Goal: Book appointment/travel/reservation

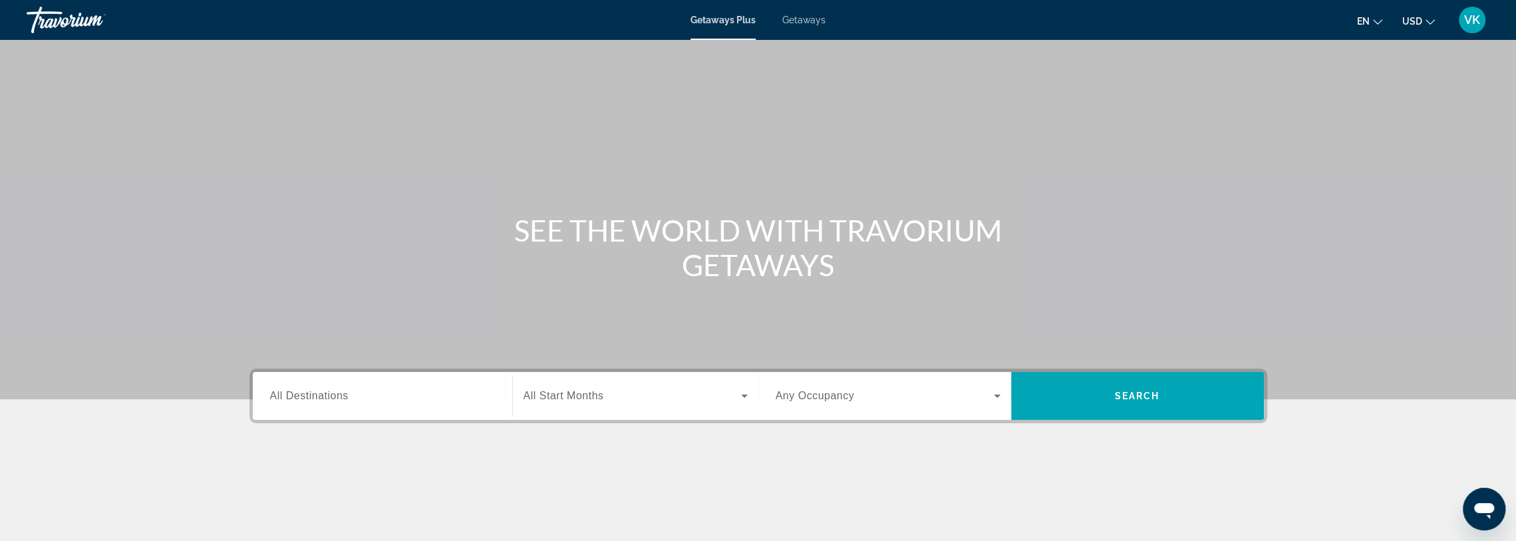
click at [343, 396] on span "All Destinations" at bounding box center [309, 395] width 79 height 11
click at [343, 396] on input "Destination All Destinations" at bounding box center [382, 397] width 225 height 16
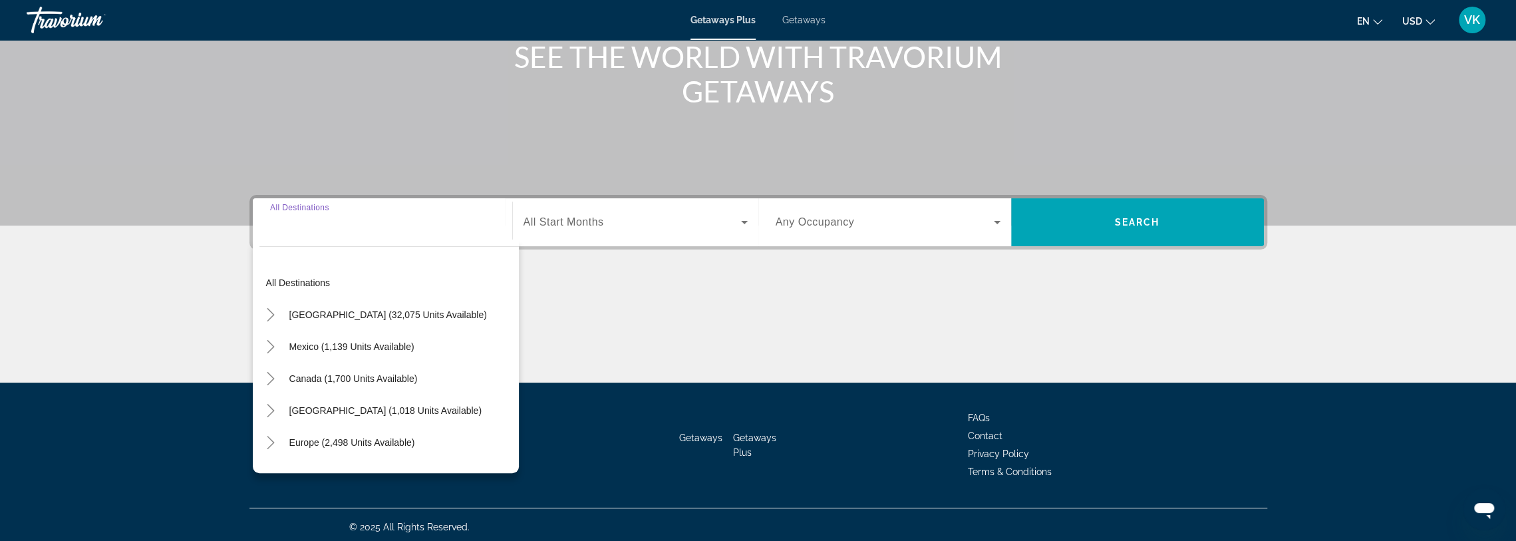
scroll to position [177, 0]
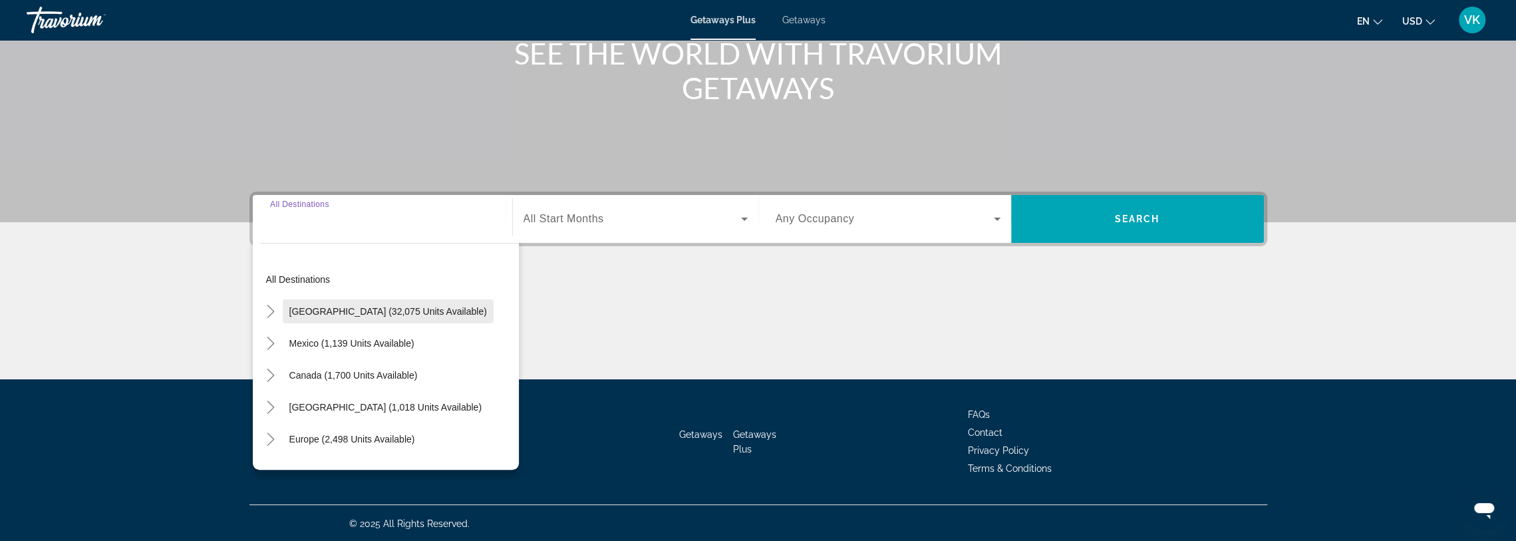
click at [343, 303] on span "Search widget" at bounding box center [388, 311] width 211 height 32
type input "**********"
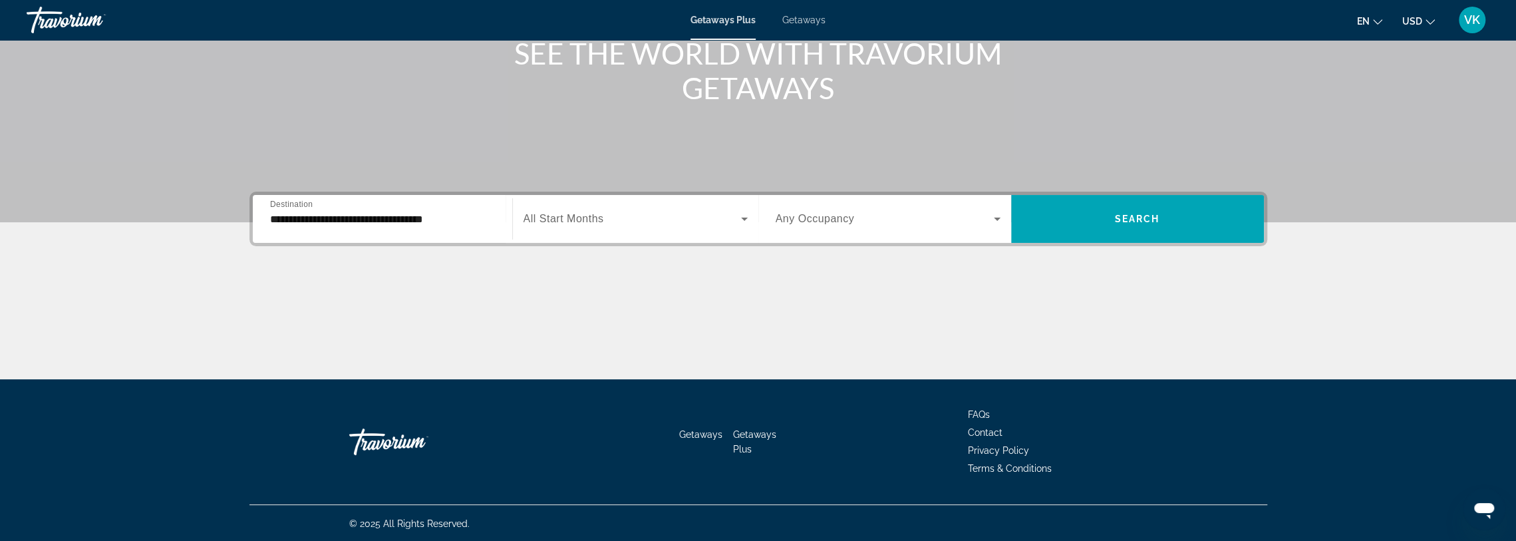
click at [578, 216] on span "All Start Months" at bounding box center [564, 218] width 81 height 11
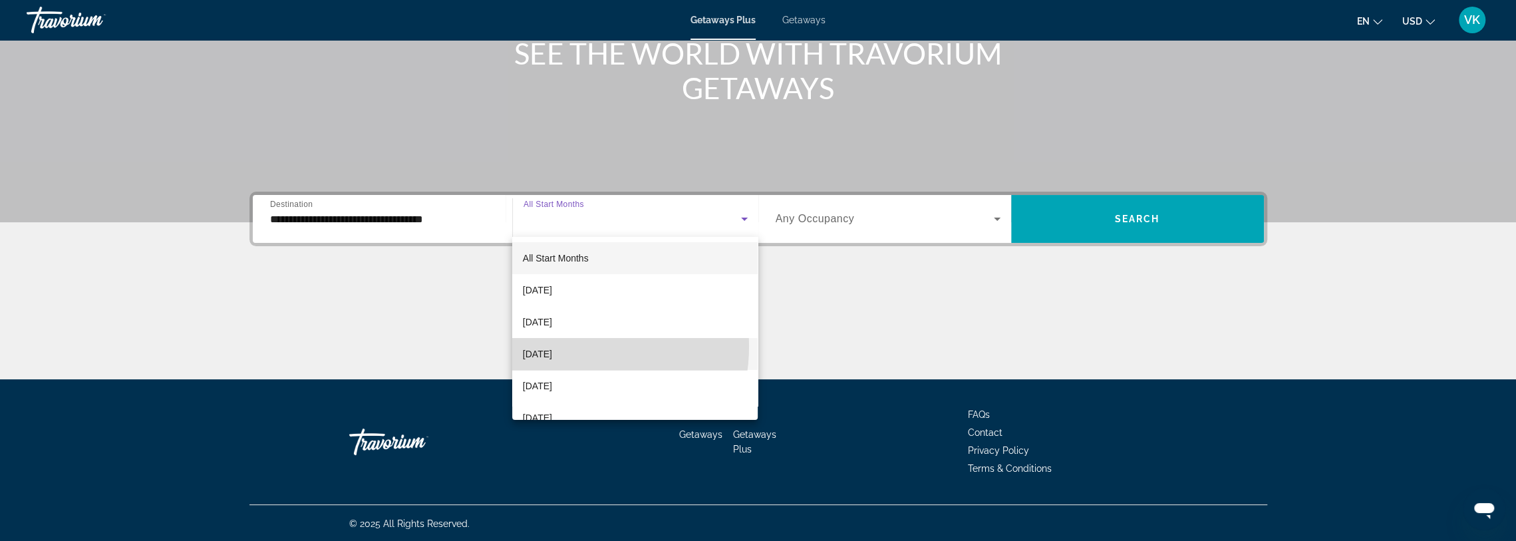
click at [552, 346] on span "[DATE]" at bounding box center [537, 354] width 29 height 16
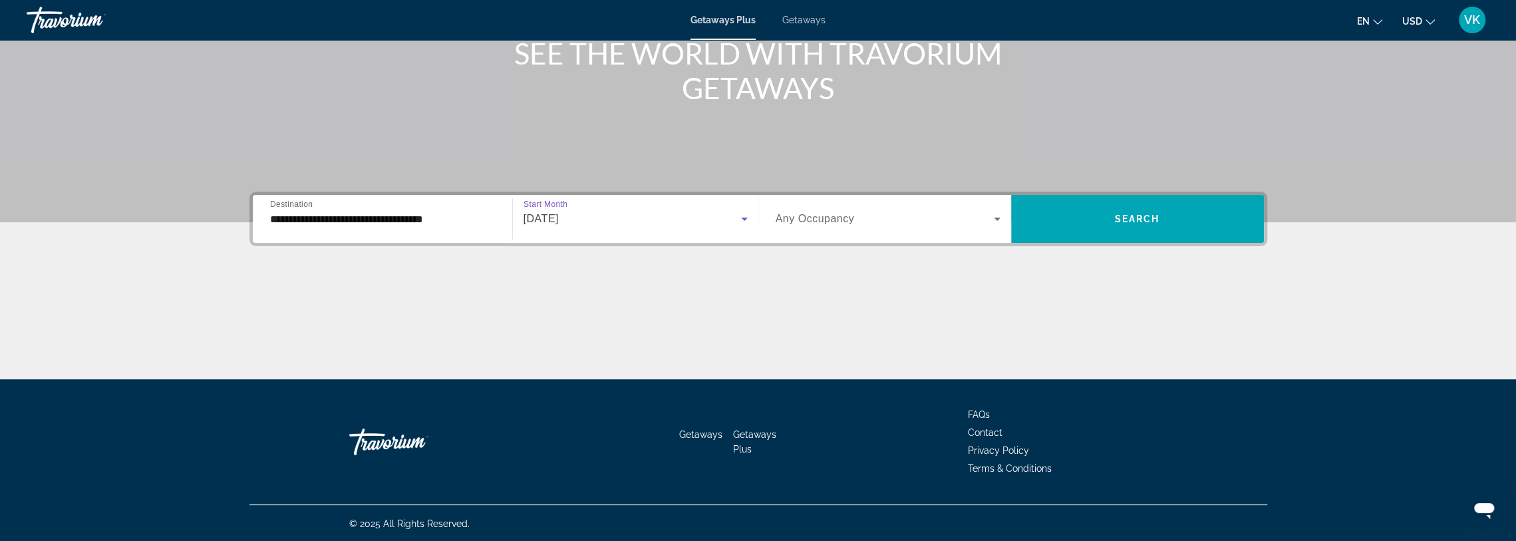
click at [844, 215] on span "Any Occupancy" at bounding box center [815, 218] width 79 height 11
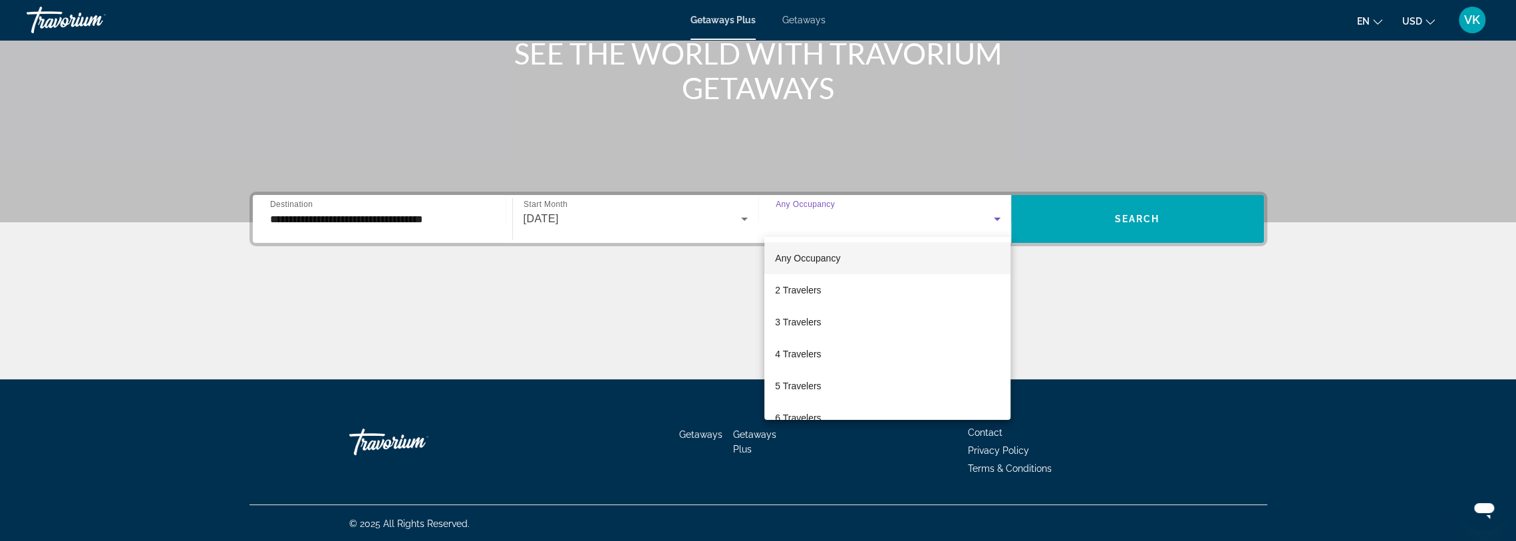
click at [845, 258] on mat-option "Any Occupancy" at bounding box center [888, 258] width 246 height 32
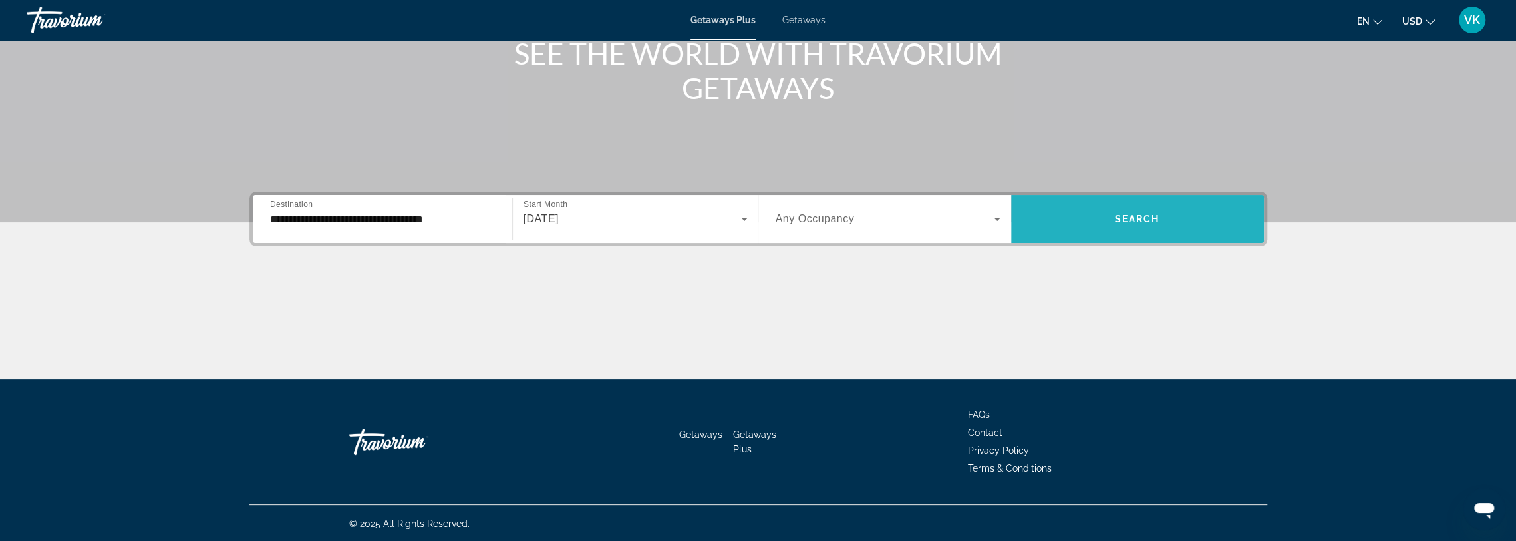
click at [1123, 218] on span "Search" at bounding box center [1137, 219] width 45 height 11
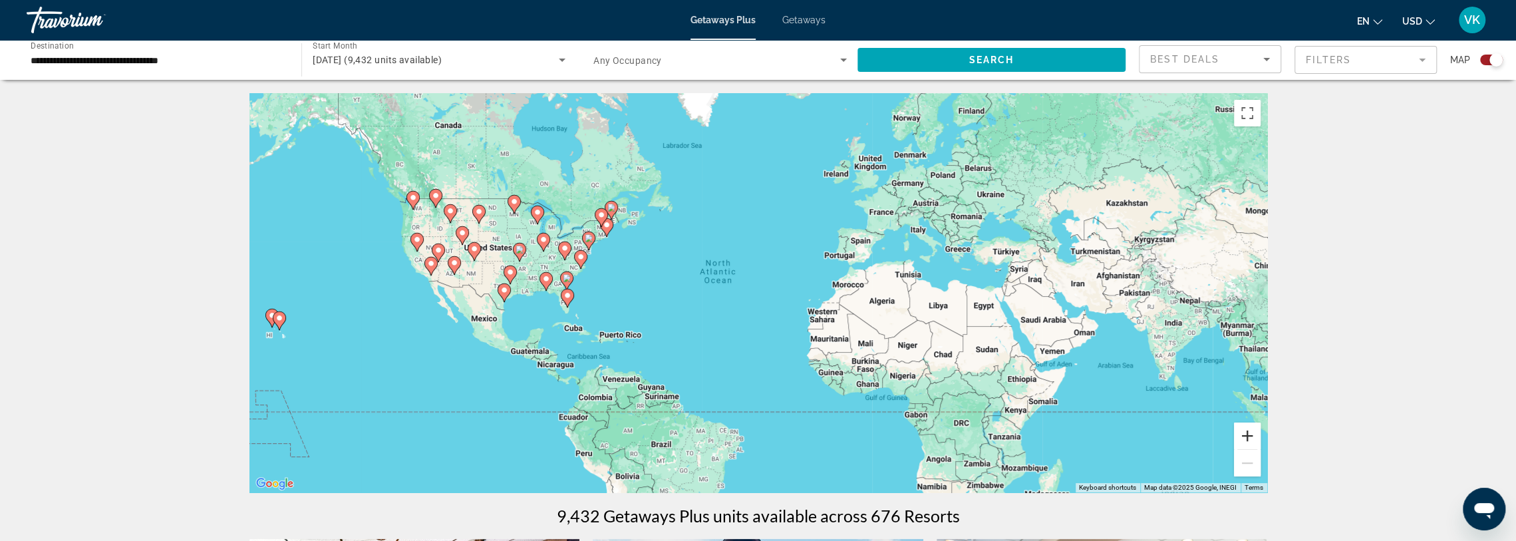
click at [1243, 433] on button "Zoom in" at bounding box center [1247, 436] width 27 height 27
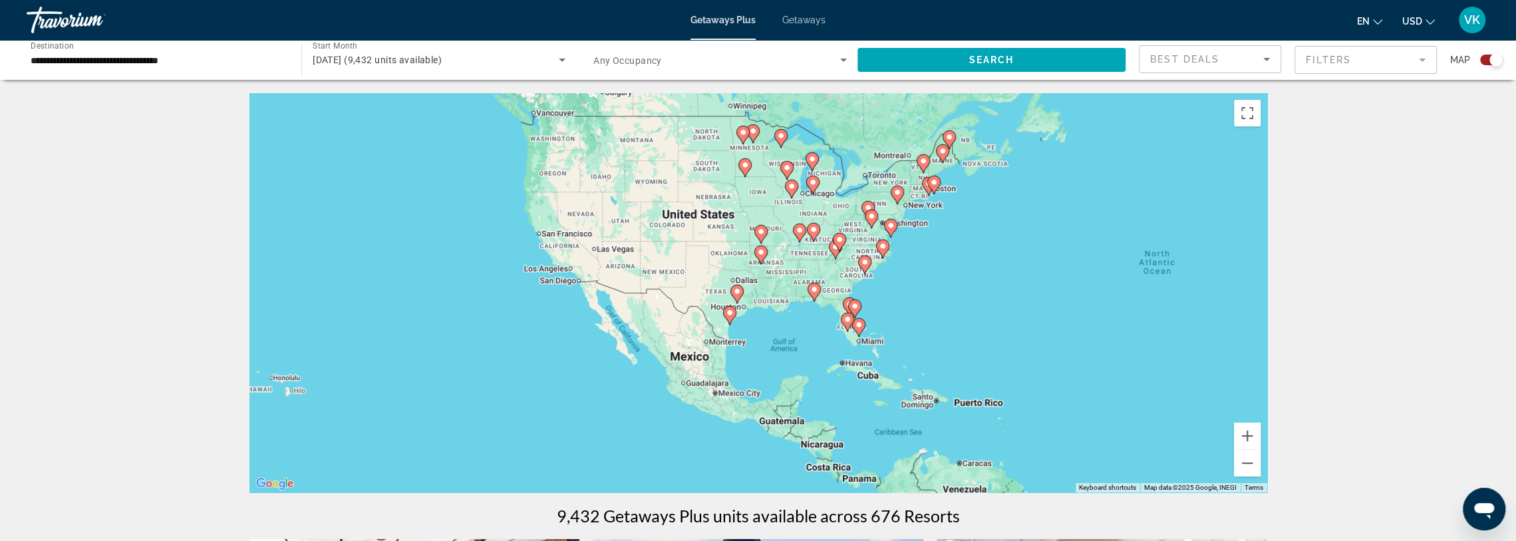
drag, startPoint x: 480, startPoint y: 244, endPoint x: 964, endPoint y: 256, distance: 483.2
click at [964, 256] on div "To activate drag with keyboard, press Alt + Enter. Once in keyboard drag state,…" at bounding box center [759, 292] width 1018 height 399
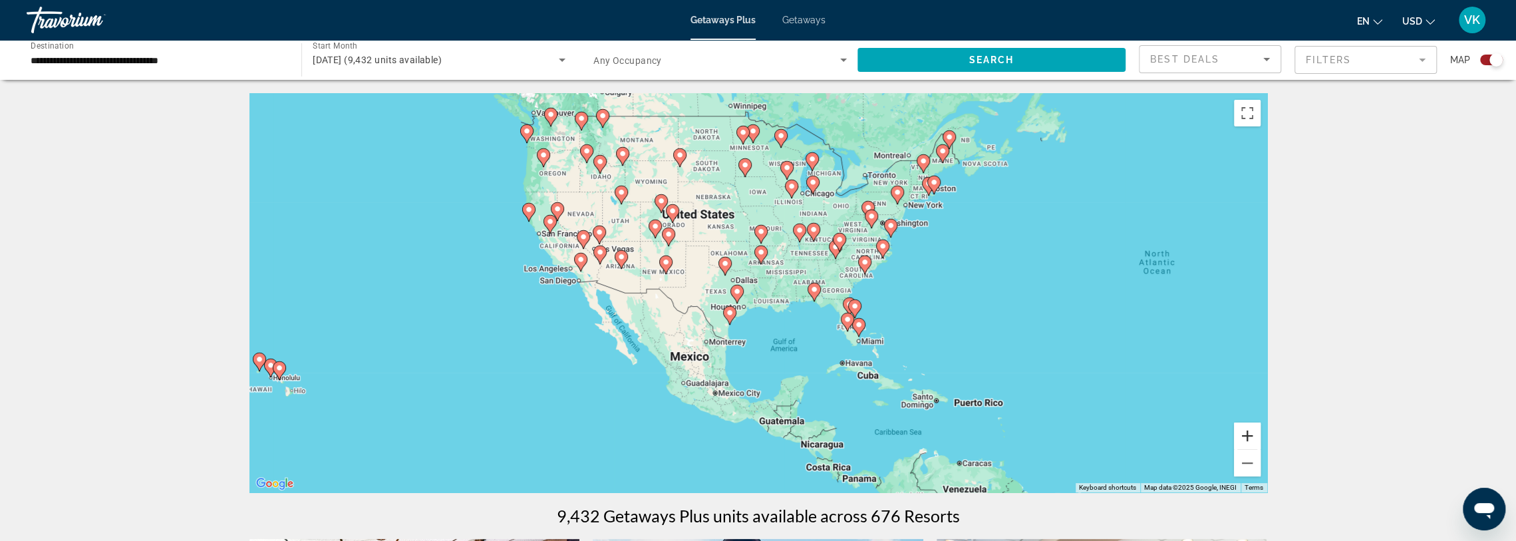
click at [1252, 434] on button "Zoom in" at bounding box center [1247, 436] width 27 height 27
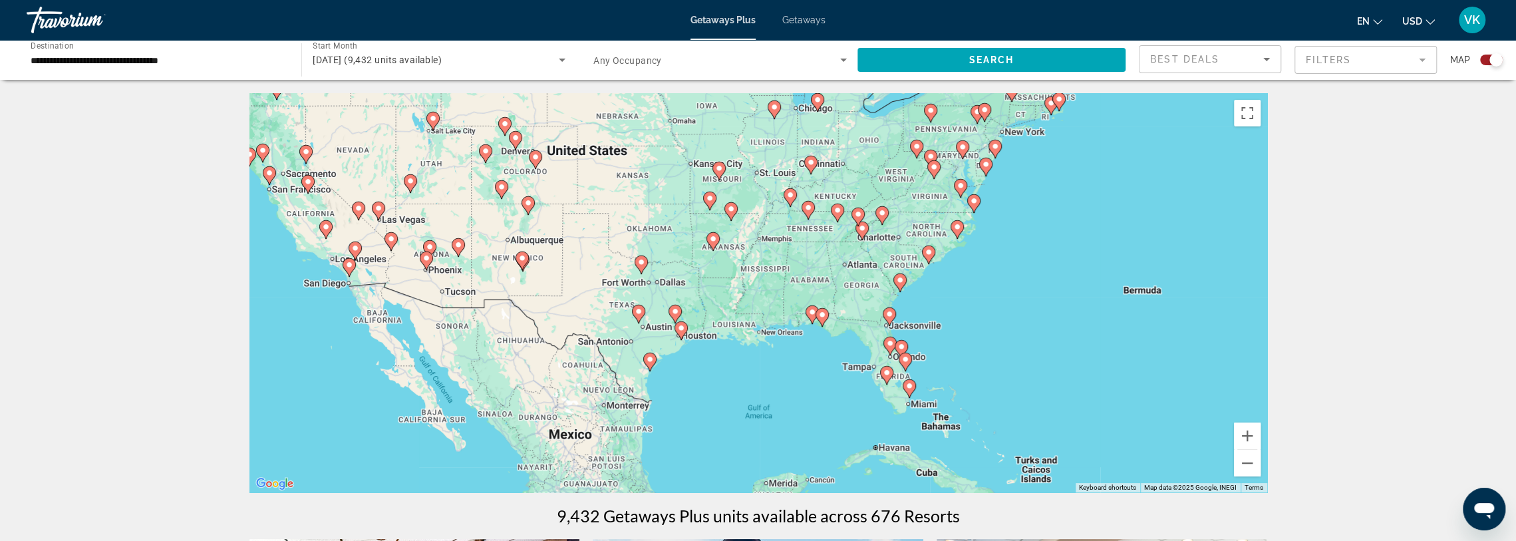
drag, startPoint x: 1061, startPoint y: 268, endPoint x: 1005, endPoint y: 283, distance: 58.6
click at [1005, 283] on div "To activate drag with keyboard, press Alt + Enter. Once in keyboard drag state,…" at bounding box center [759, 292] width 1018 height 399
click at [1254, 440] on button "Zoom in" at bounding box center [1247, 436] width 27 height 27
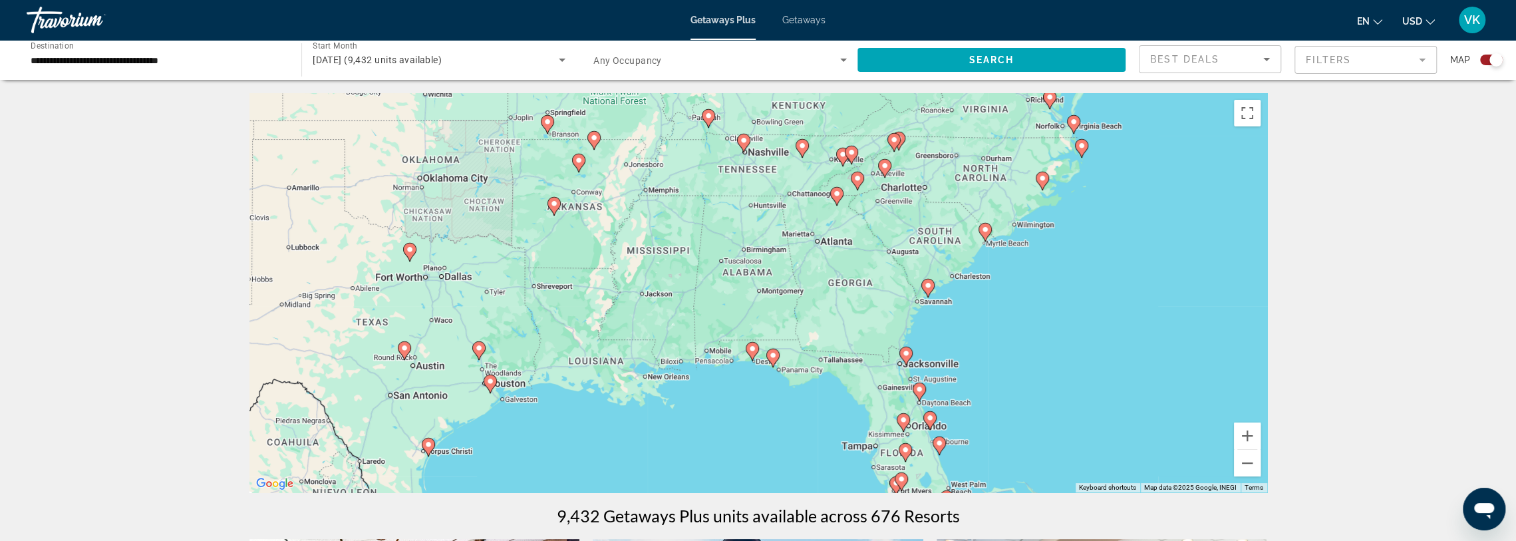
drag, startPoint x: 1192, startPoint y: 341, endPoint x: 1081, endPoint y: 347, distance: 111.3
click at [1081, 347] on div "To activate drag with keyboard, press Alt + Enter. Once in keyboard drag state,…" at bounding box center [759, 292] width 1018 height 399
click at [1244, 429] on button "Zoom in" at bounding box center [1247, 436] width 27 height 27
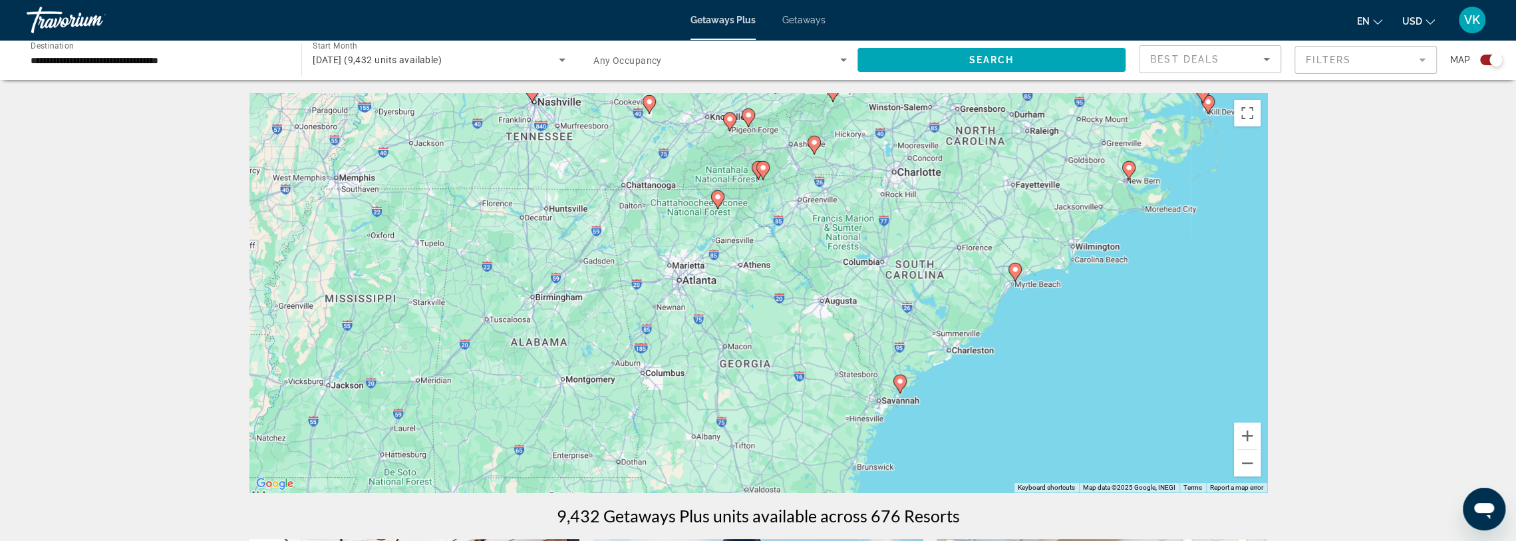
drag, startPoint x: 1202, startPoint y: 303, endPoint x: 1003, endPoint y: 397, distance: 219.4
click at [1003, 397] on div "To activate drag with keyboard, press Alt + Enter. Once in keyboard drag state,…" at bounding box center [759, 292] width 1018 height 399
click at [1250, 440] on button "Zoom in" at bounding box center [1247, 436] width 27 height 27
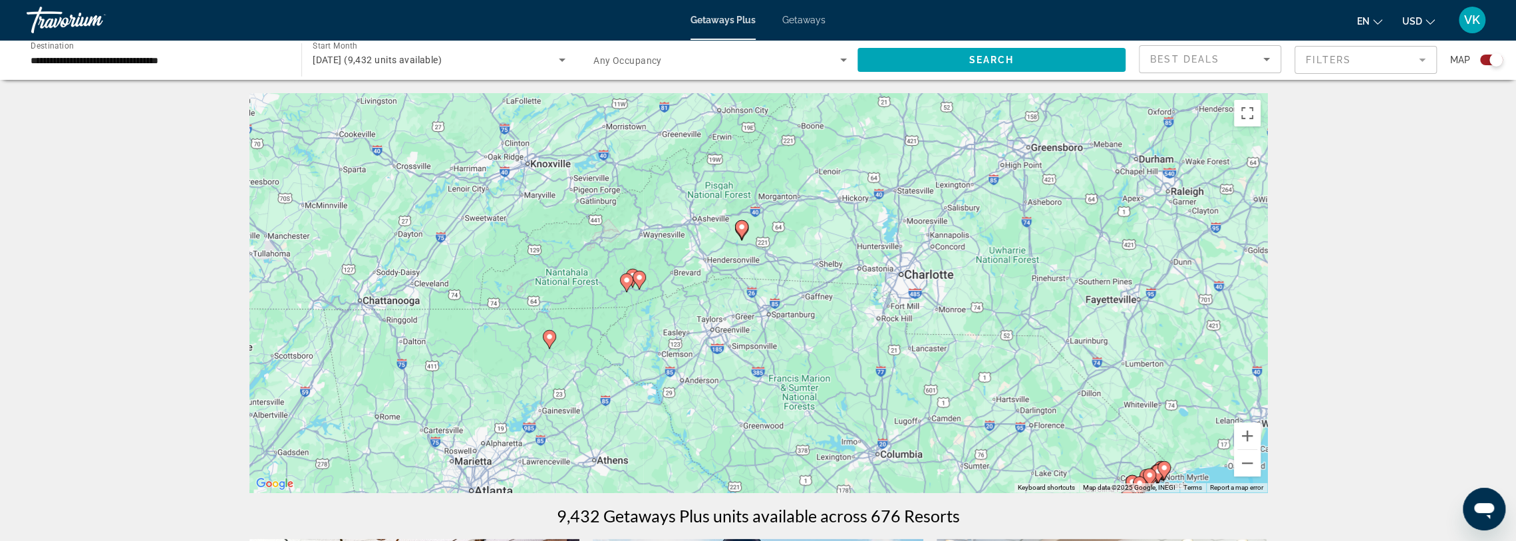
drag, startPoint x: 954, startPoint y: 232, endPoint x: 758, endPoint y: 283, distance: 202.7
click at [852, 386] on div "To activate drag with keyboard, press Alt + Enter. Once in keyboard drag state,…" at bounding box center [759, 292] width 1018 height 399
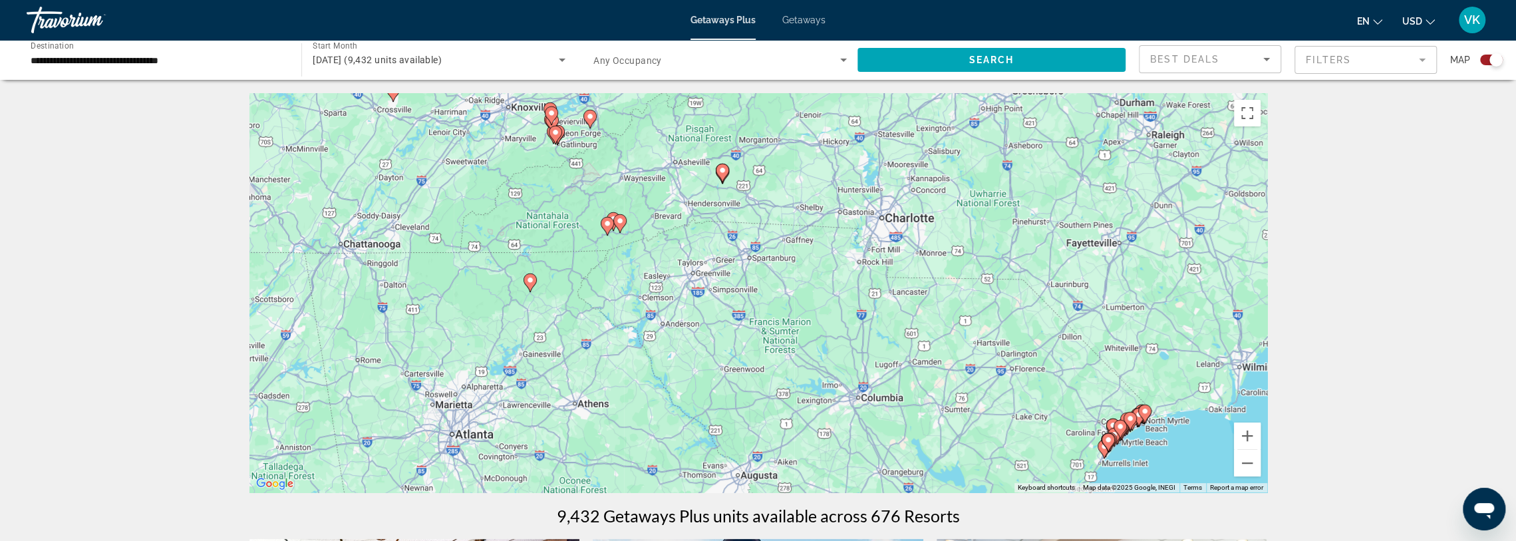
click at [724, 172] on image "Main content" at bounding box center [723, 170] width 8 height 8
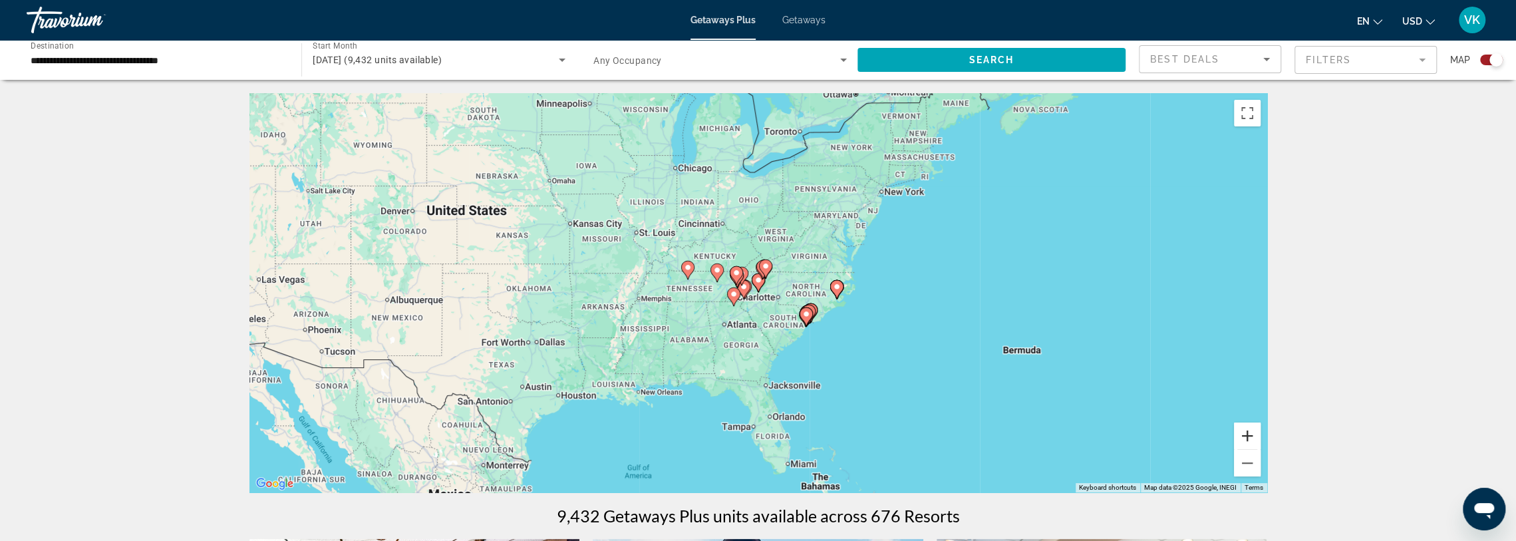
click at [1244, 440] on button "Zoom in" at bounding box center [1247, 436] width 27 height 27
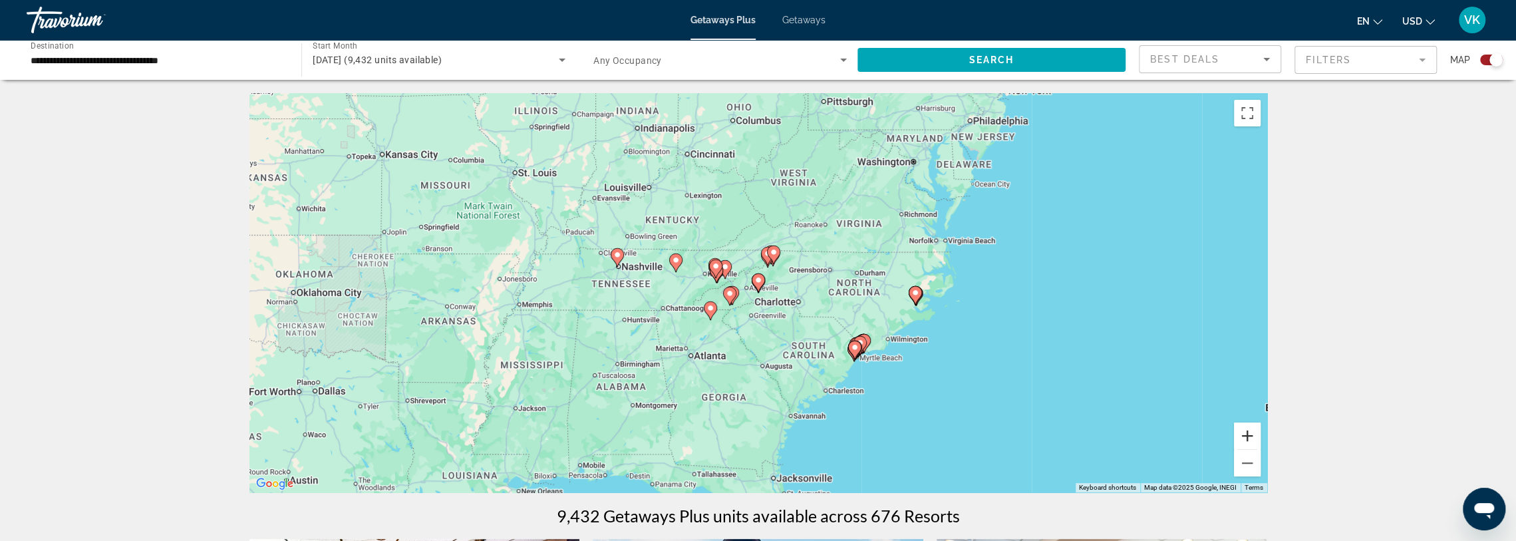
click at [1244, 439] on button "Zoom in" at bounding box center [1247, 436] width 27 height 27
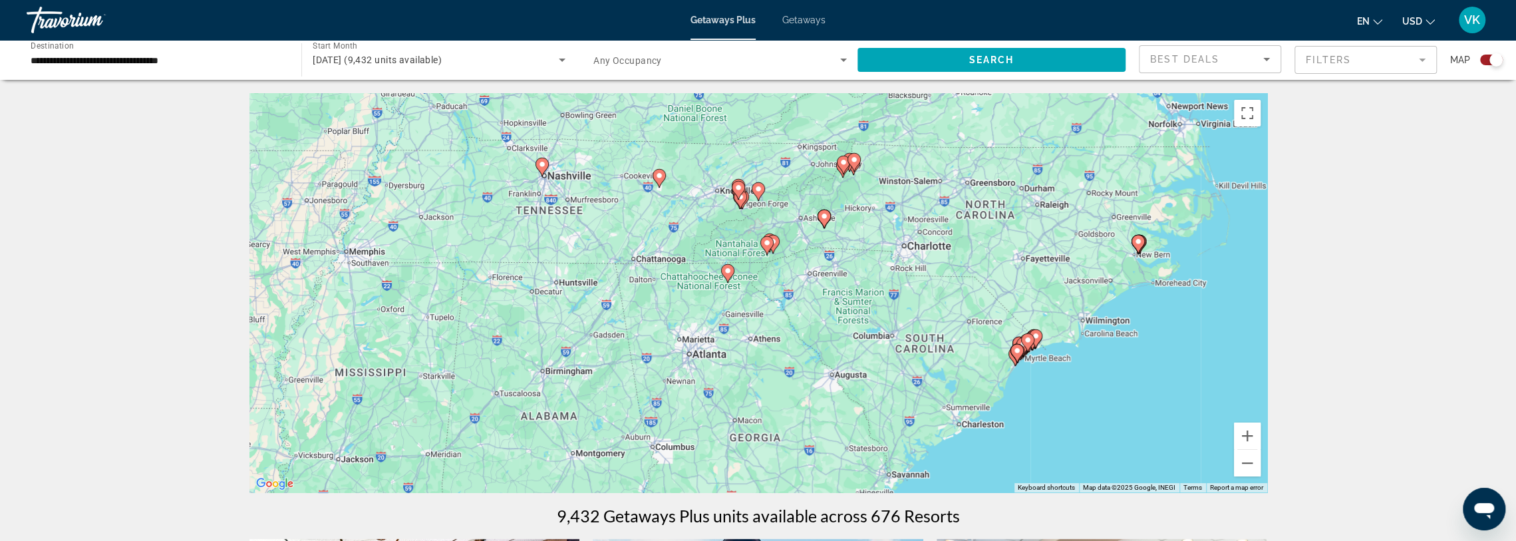
drag, startPoint x: 804, startPoint y: 333, endPoint x: 885, endPoint y: 271, distance: 102.0
click at [885, 271] on div "To activate drag with keyboard, press Alt + Enter. Once in keyboard drag state,…" at bounding box center [759, 292] width 1018 height 399
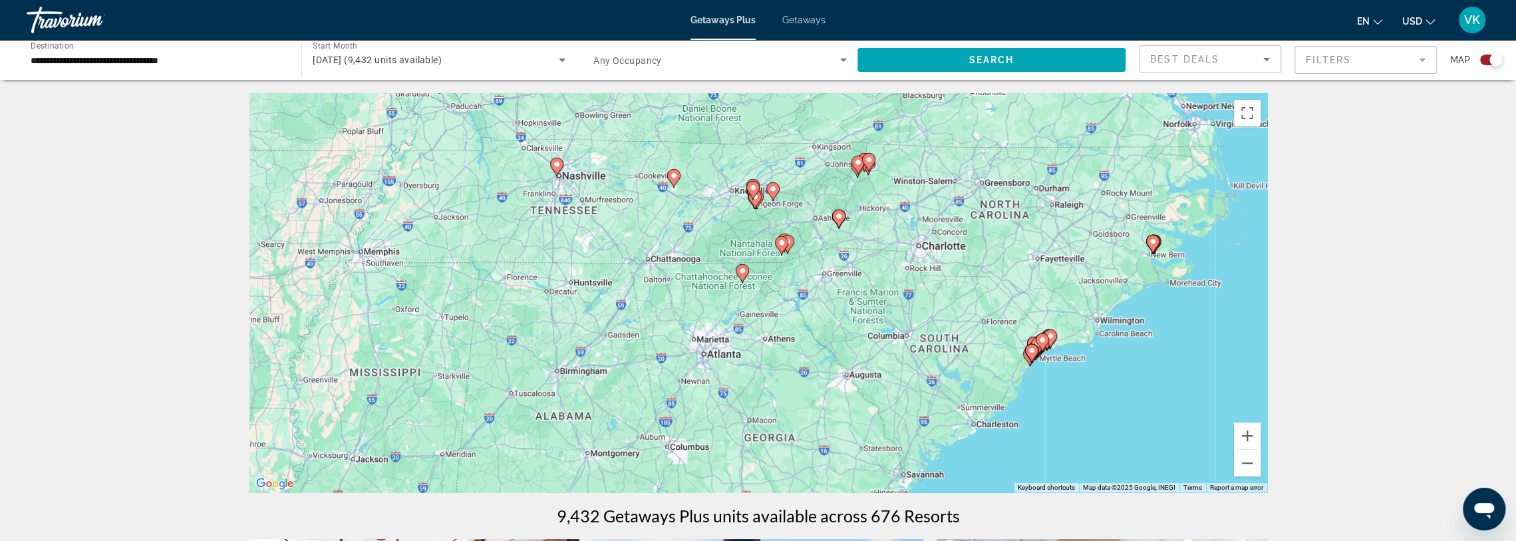
click at [740, 271] on image "Main content" at bounding box center [743, 271] width 8 height 8
type input "**********"
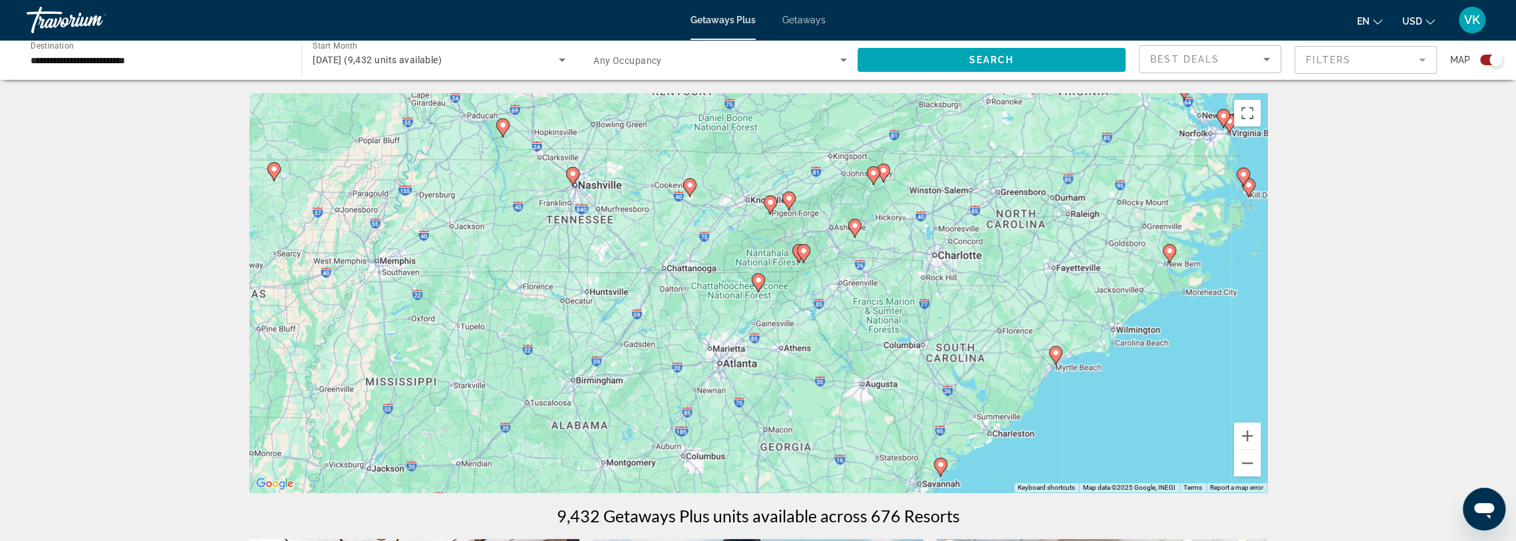
click at [759, 279] on image "Main content" at bounding box center [759, 280] width 8 height 8
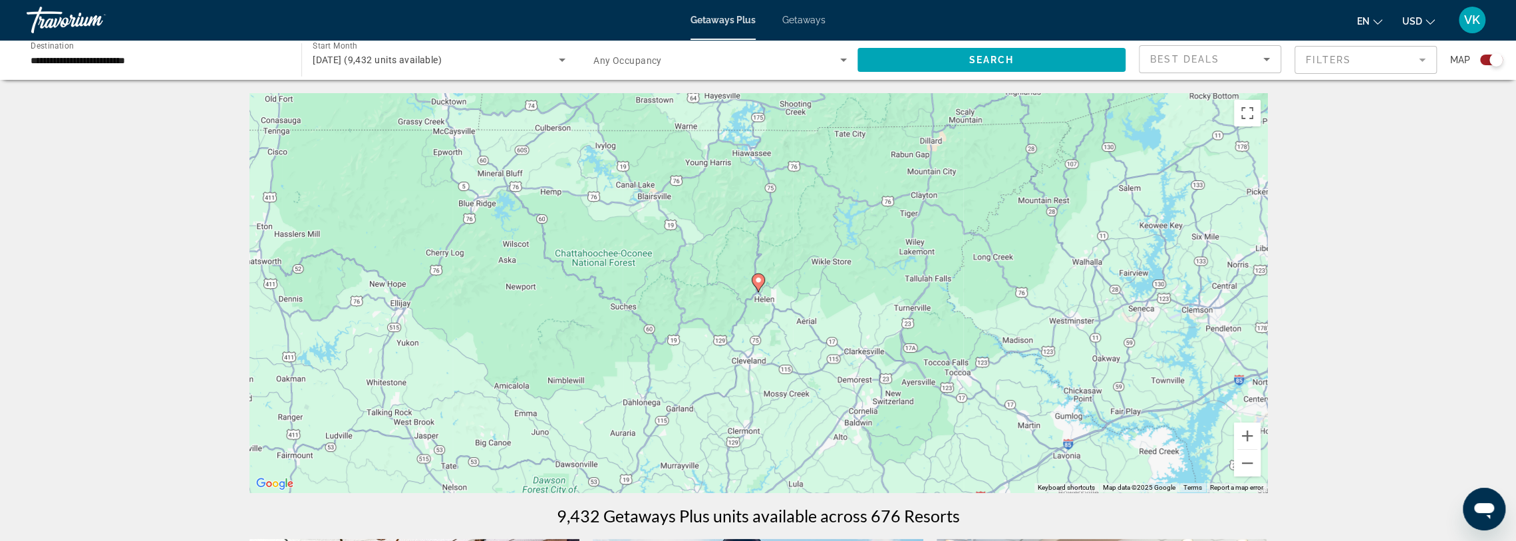
click at [759, 278] on image "Main content" at bounding box center [759, 280] width 8 height 8
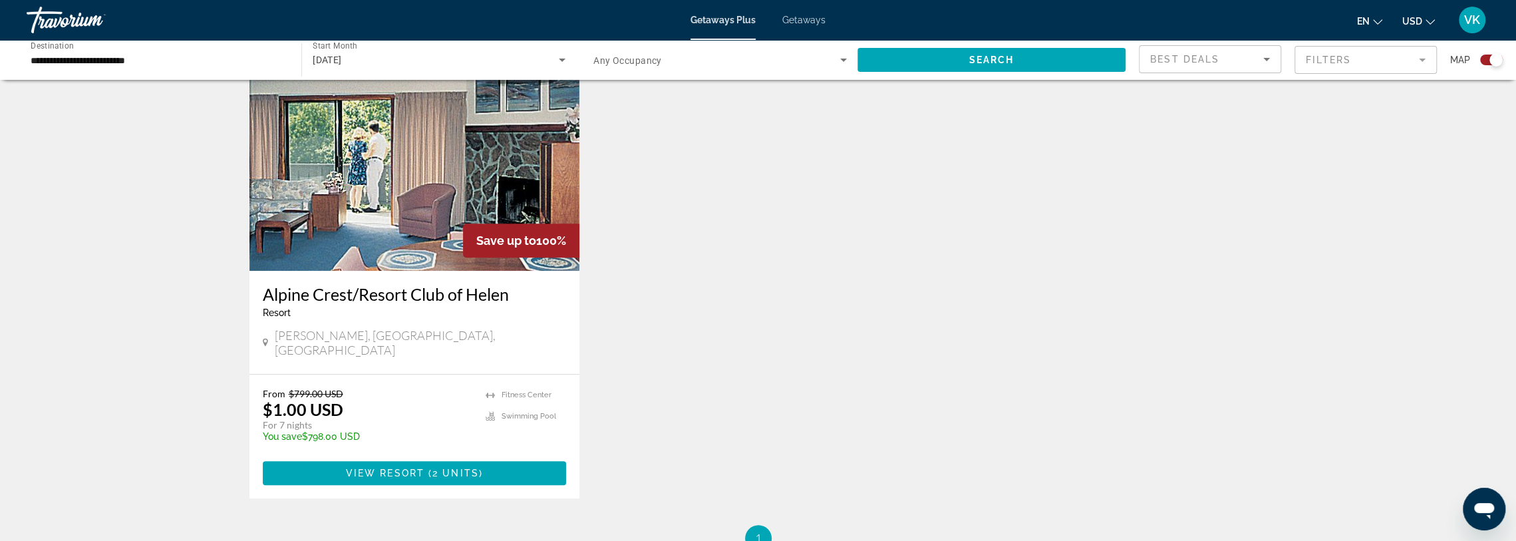
scroll to position [533, 0]
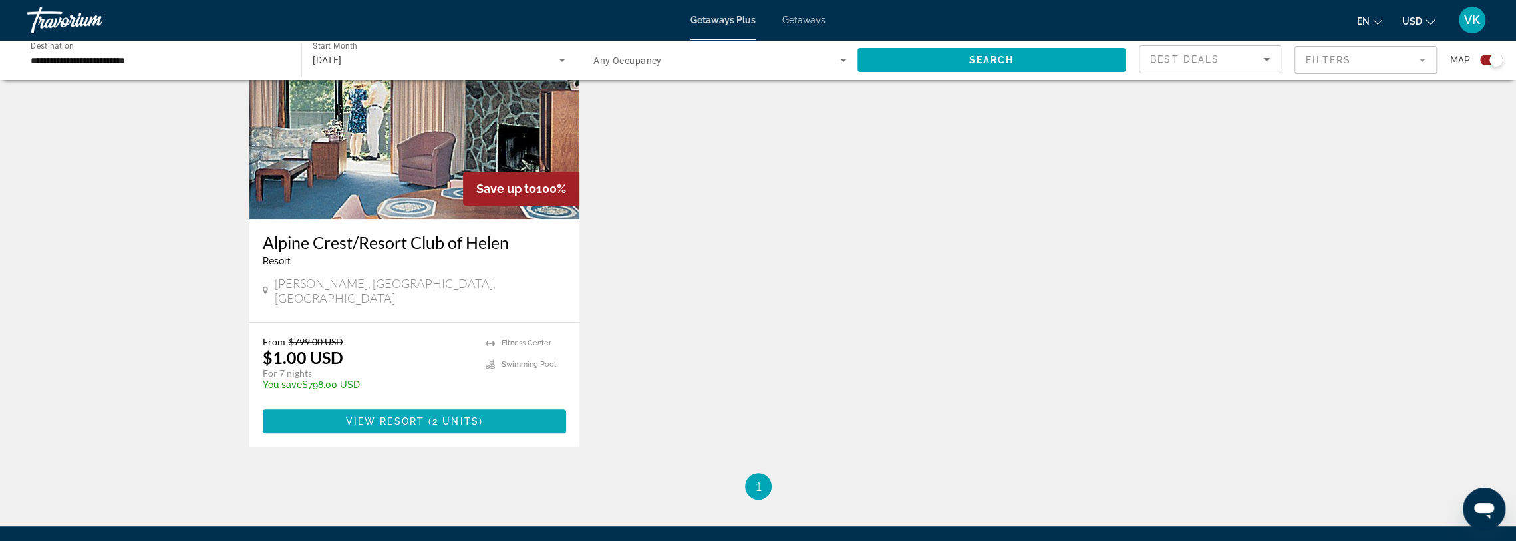
click at [391, 416] on span "View Resort" at bounding box center [385, 421] width 79 height 11
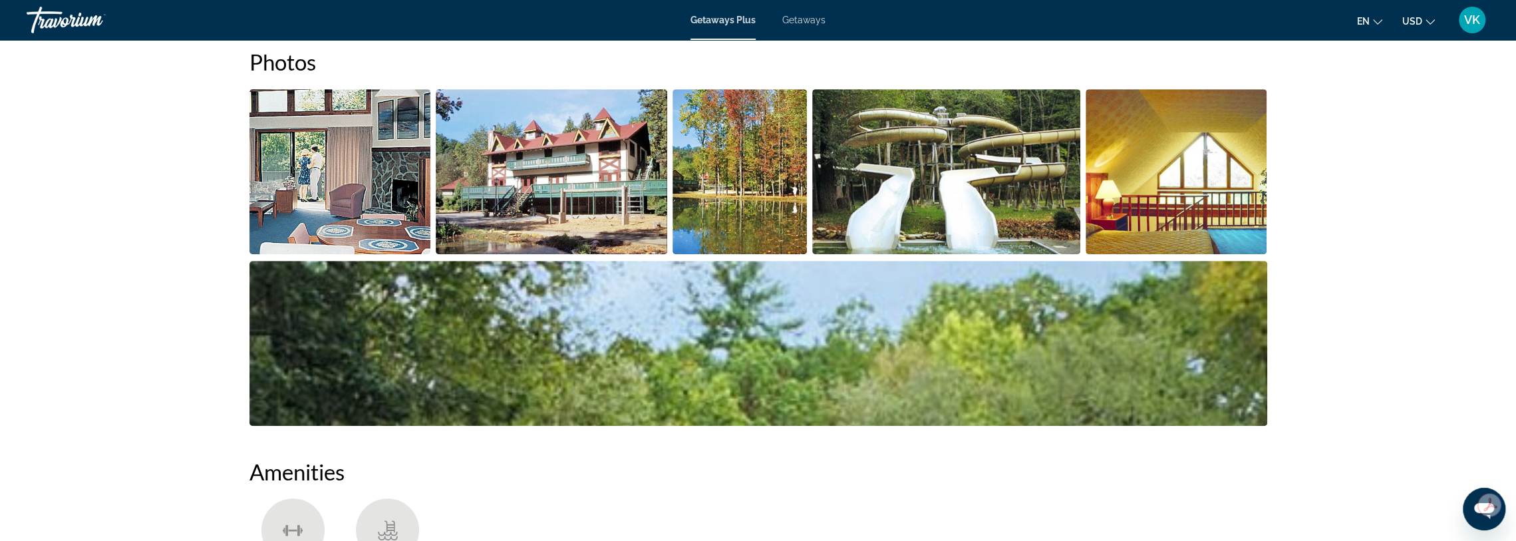
scroll to position [466, 0]
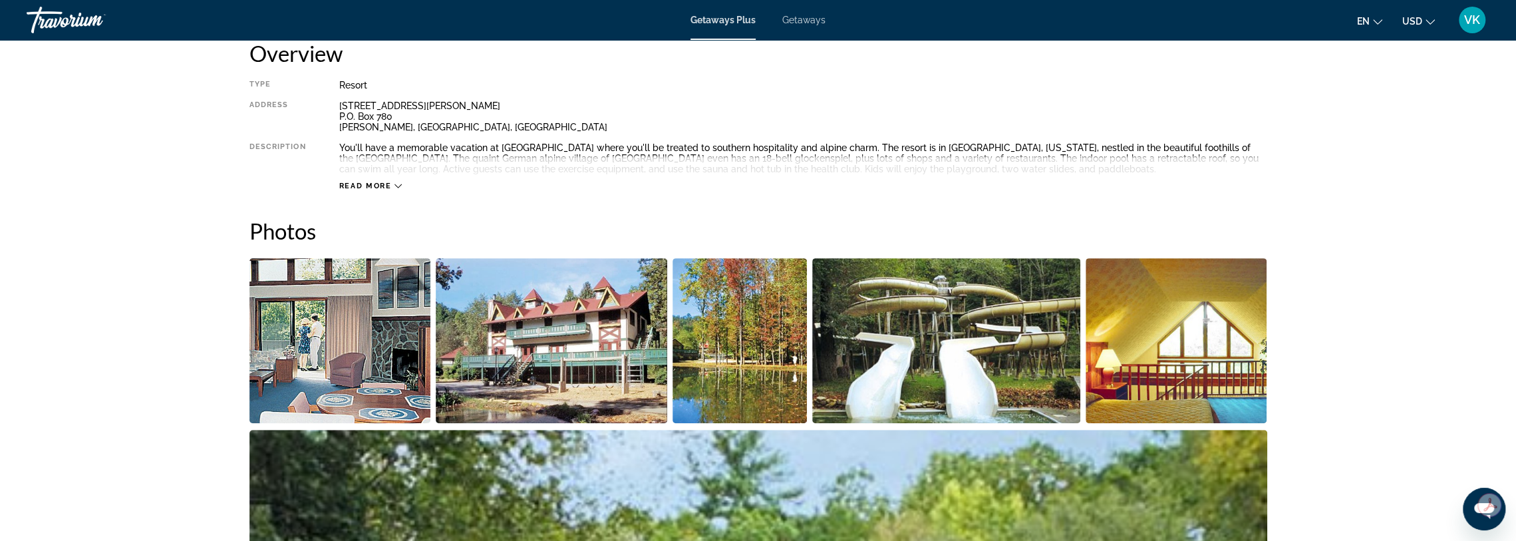
click at [363, 188] on span "Read more" at bounding box center [365, 186] width 53 height 9
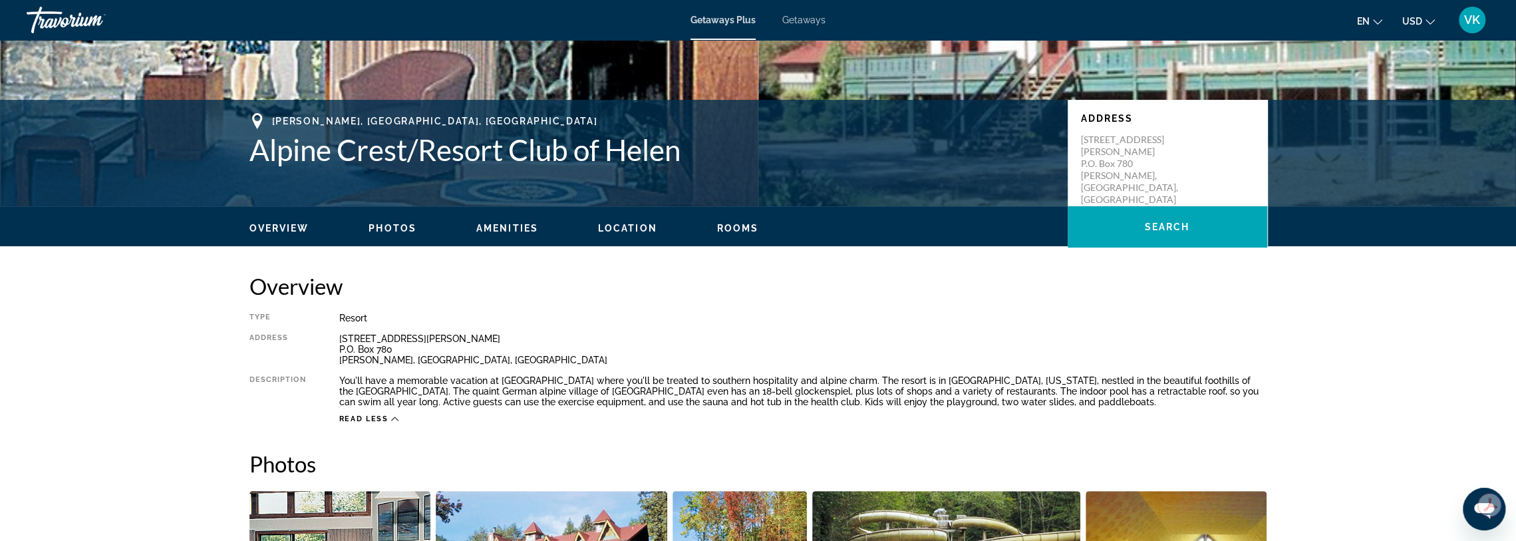
scroll to position [200, 0]
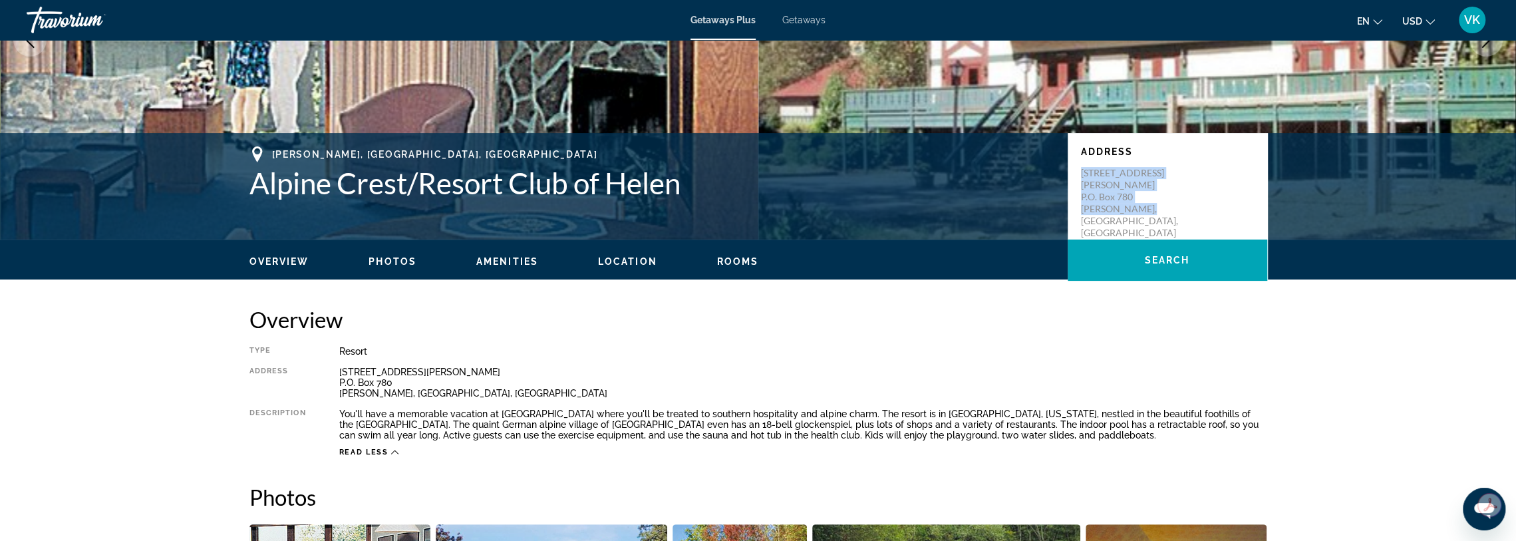
drag, startPoint x: 1078, startPoint y: 172, endPoint x: 1150, endPoint y: 195, distance: 76.0
click at [1150, 195] on div "Address [STREET_ADDRESS][PERSON_NAME] [GEOGRAPHIC_DATA][PERSON_NAME], [GEOGRAPH…" at bounding box center [1168, 186] width 200 height 106
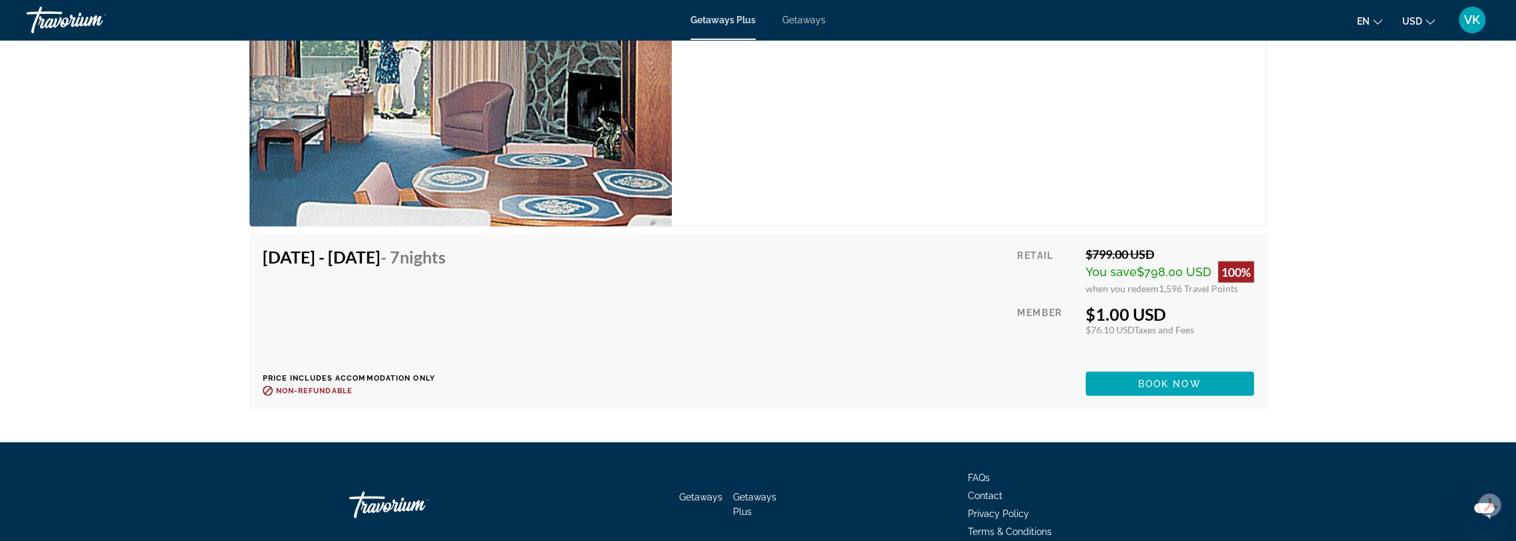
scroll to position [2533, 0]
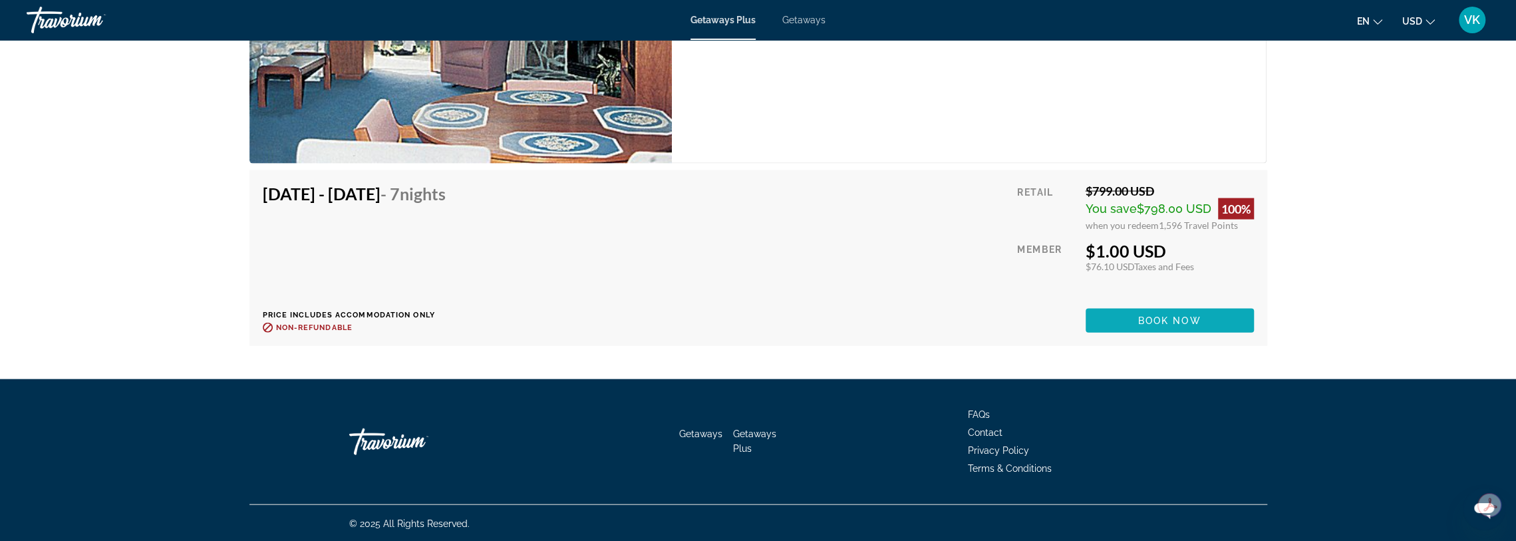
click at [1160, 319] on span "Book now" at bounding box center [1170, 320] width 63 height 11
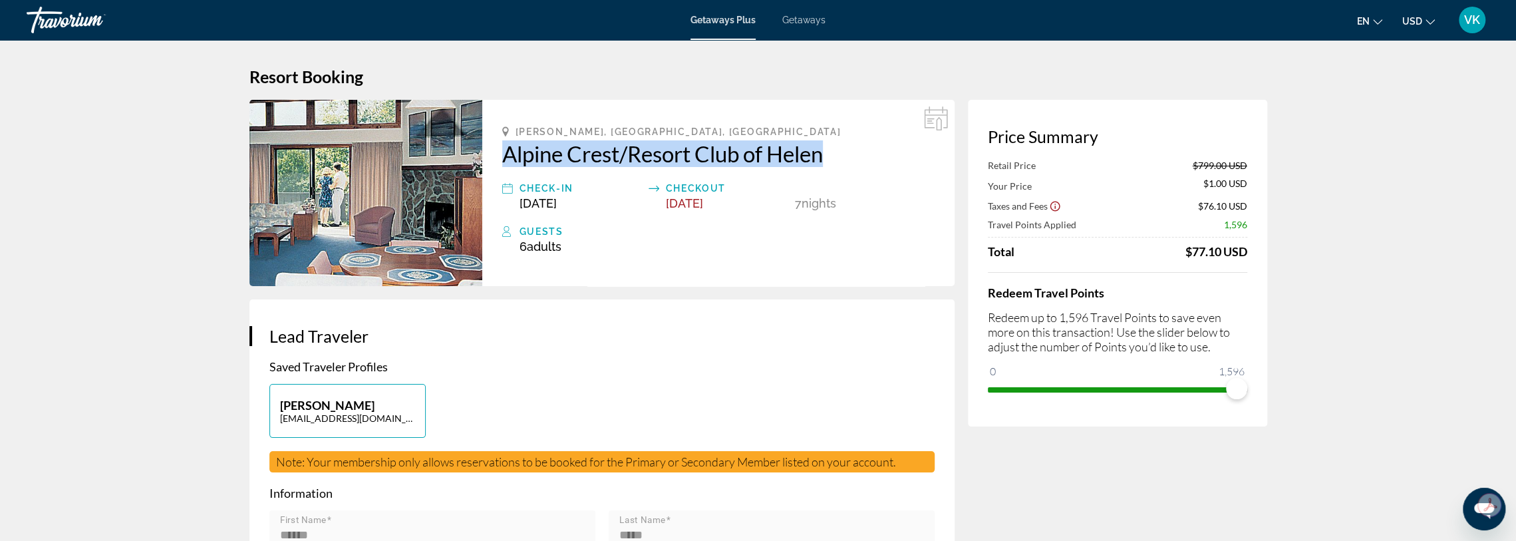
drag, startPoint x: 494, startPoint y: 153, endPoint x: 842, endPoint y: 159, distance: 348.1
click at [842, 159] on div "[PERSON_NAME], [GEOGRAPHIC_DATA], [GEOGRAPHIC_DATA] Alpine Crest/Resort Club of…" at bounding box center [718, 193] width 472 height 186
copy h2 "Alpine Crest/Resort Club of Helen"
